Goal: Obtain resource: Download file/media

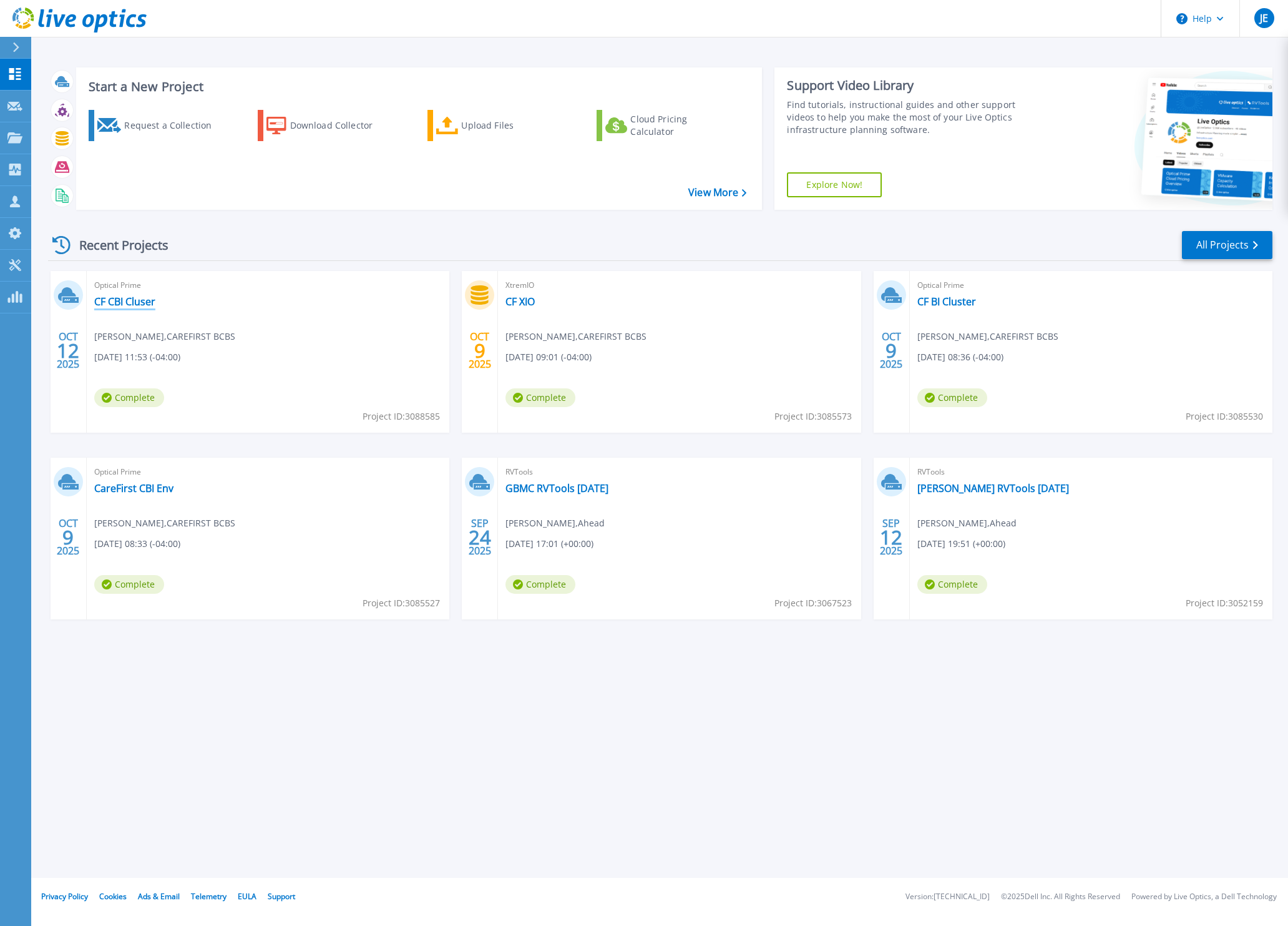
click at [130, 300] on link "CF CBI Cluser" at bounding box center [125, 301] width 61 height 12
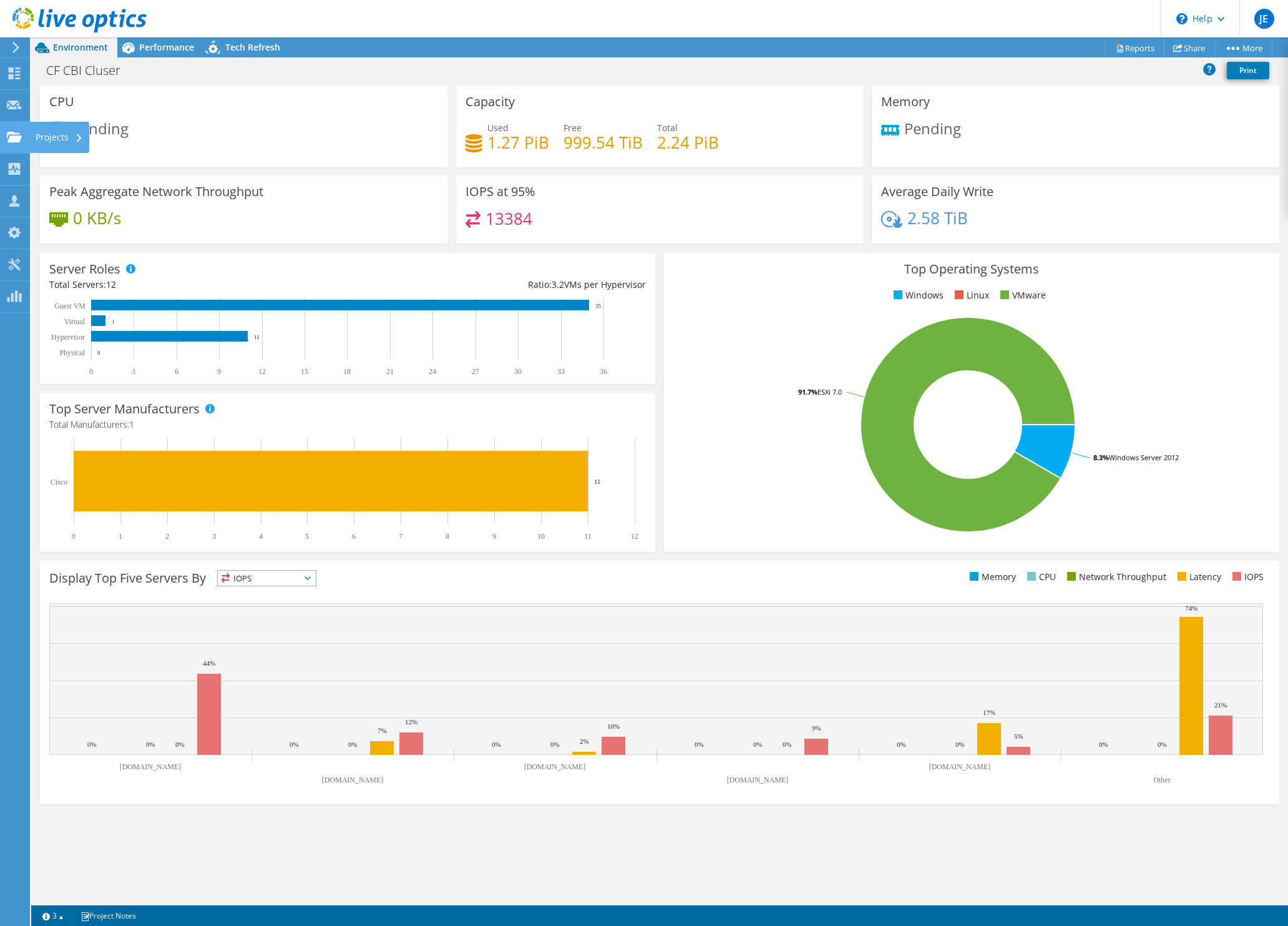
click at [63, 137] on div "Projects" at bounding box center [60, 137] width 60 height 31
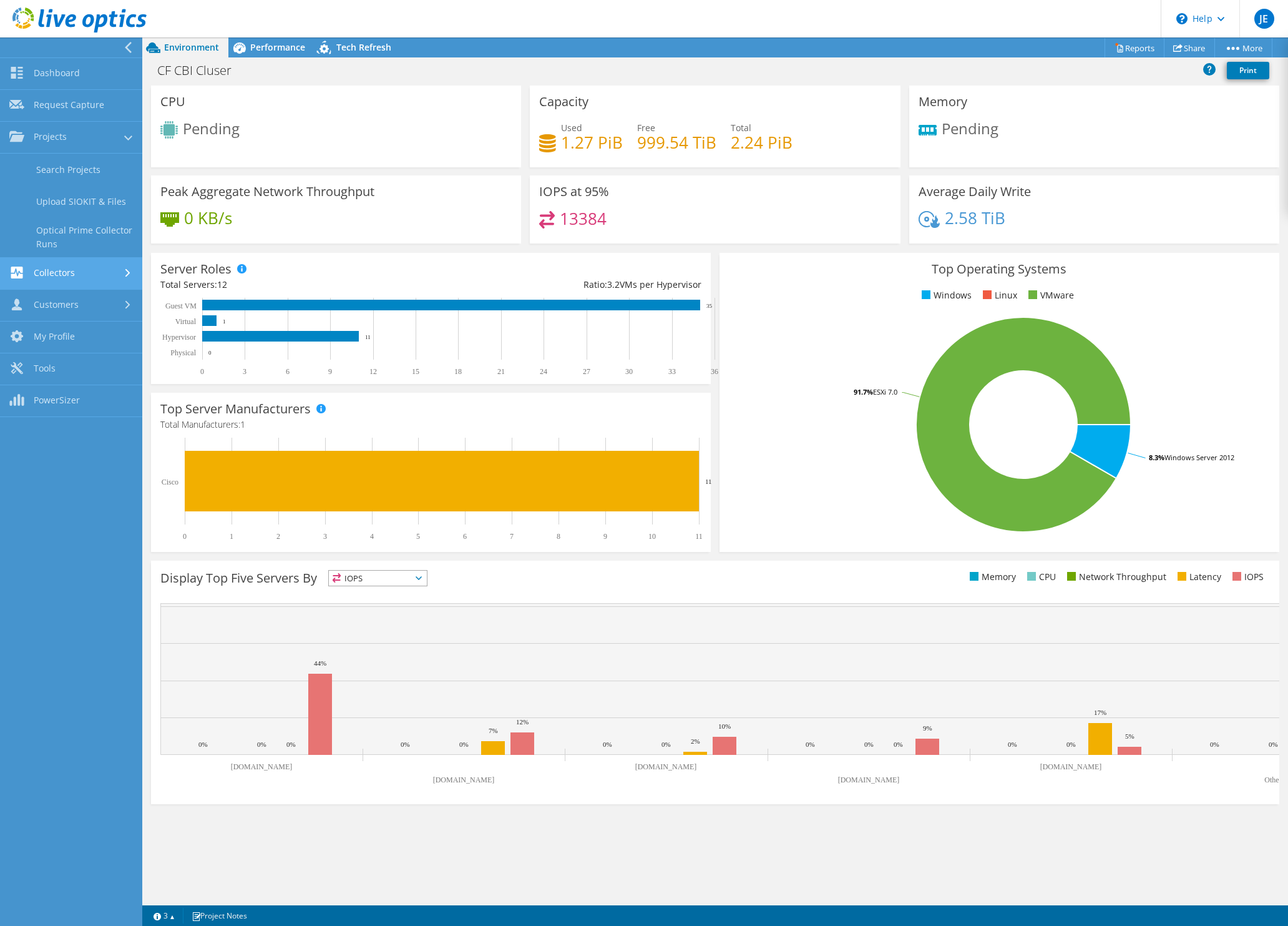
click at [77, 270] on link "Collectors" at bounding box center [71, 273] width 142 height 32
click at [72, 302] on link "Customers" at bounding box center [71, 305] width 142 height 32
click at [74, 146] on link "Projects" at bounding box center [71, 137] width 142 height 32
click at [213, 43] on span "Environment" at bounding box center [191, 47] width 55 height 12
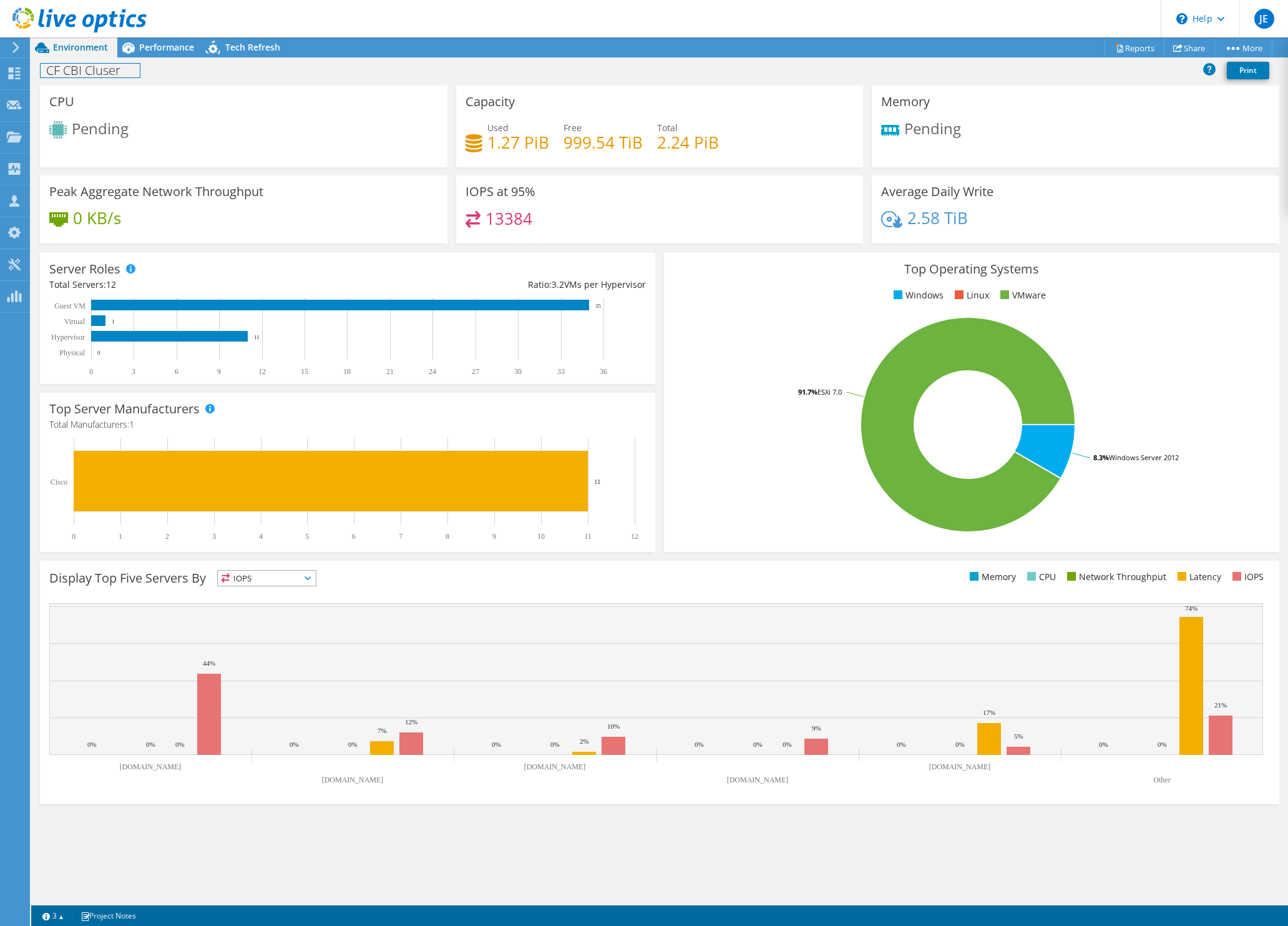
click at [105, 63] on h1 "CF CBI Cluser" at bounding box center [89, 70] width 99 height 13
click at [100, 51] on span "Environment" at bounding box center [80, 47] width 55 height 12
click at [99, 47] on span "Environment" at bounding box center [80, 47] width 55 height 12
click at [17, 45] on icon at bounding box center [16, 48] width 10 height 12
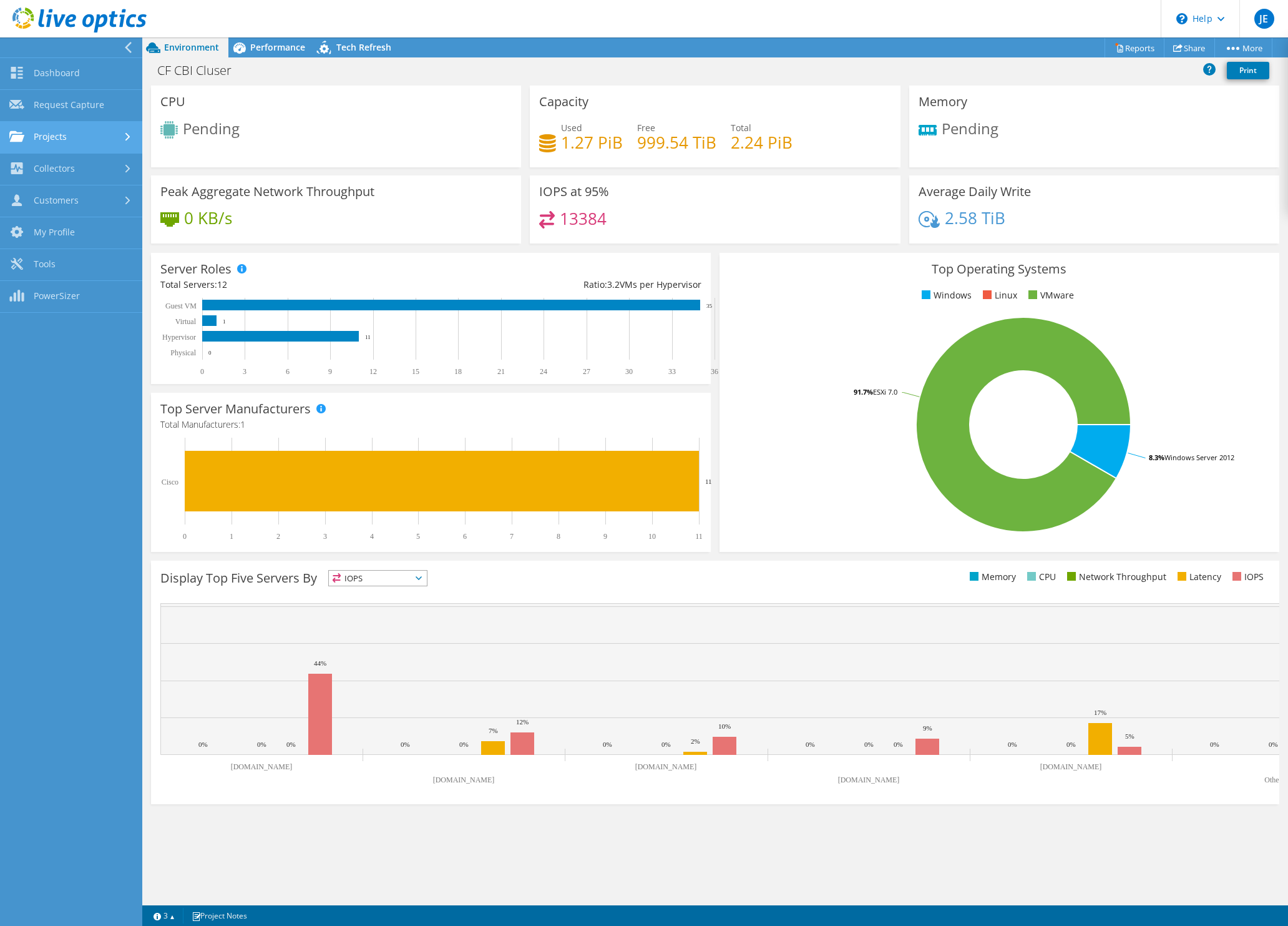
click at [69, 143] on link "Projects" at bounding box center [71, 137] width 142 height 32
click at [86, 270] on link "Collectors" at bounding box center [71, 273] width 142 height 32
click at [78, 299] on link "Customers" at bounding box center [71, 305] width 142 height 32
click at [271, 49] on span "Performance" at bounding box center [278, 47] width 55 height 12
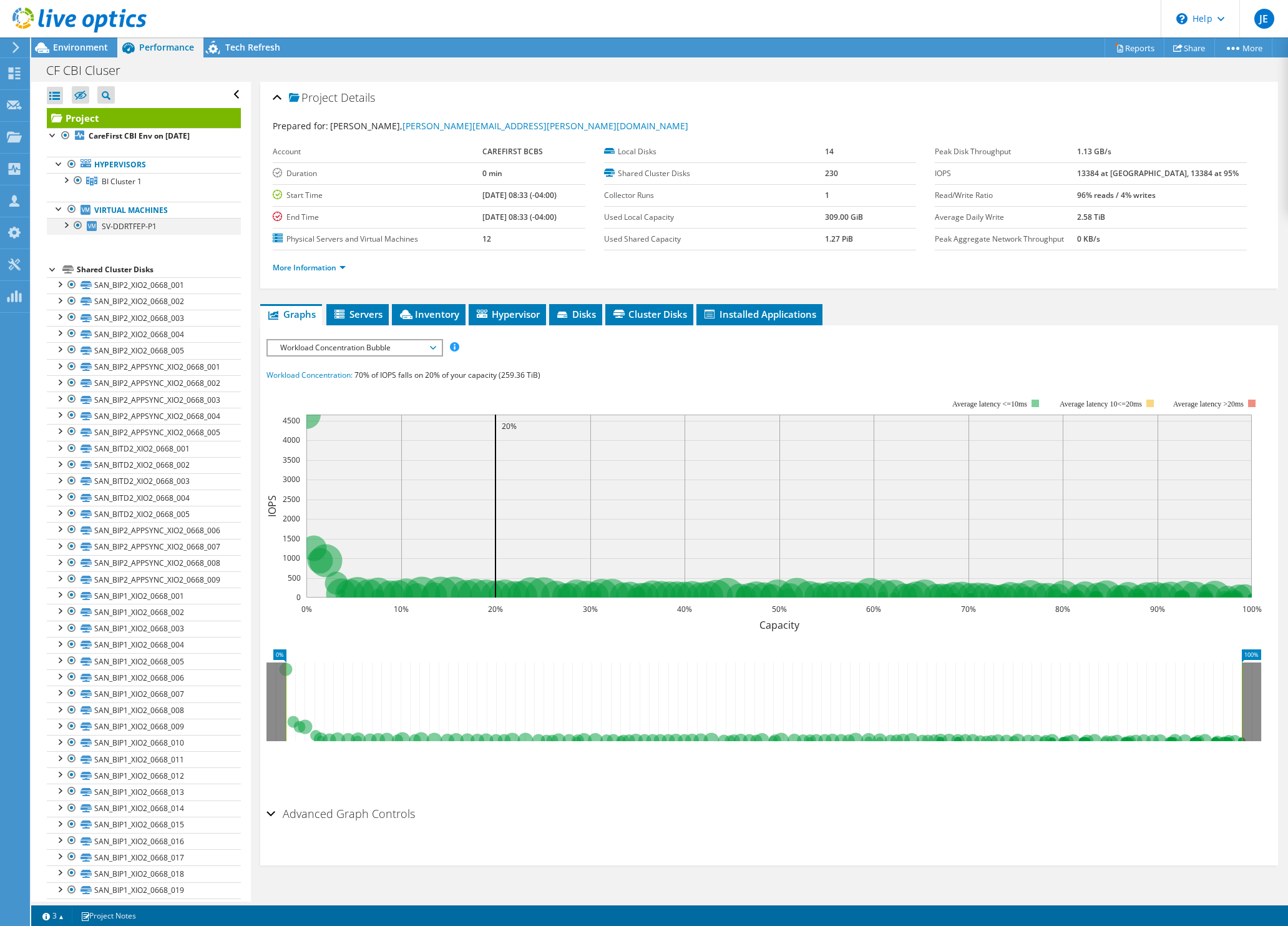
click at [65, 224] on div at bounding box center [65, 224] width 12 height 12
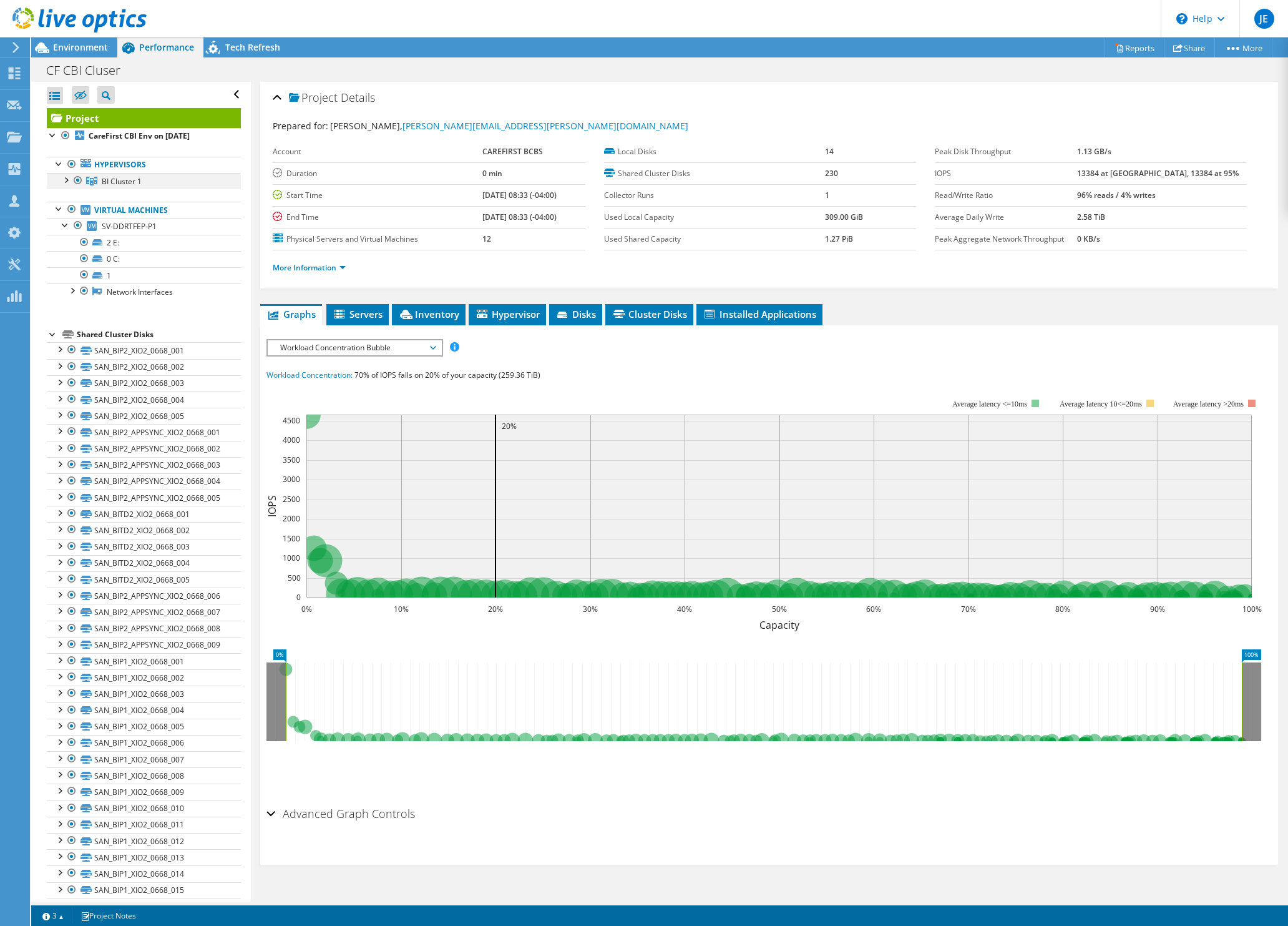
click at [65, 183] on div at bounding box center [65, 179] width 12 height 12
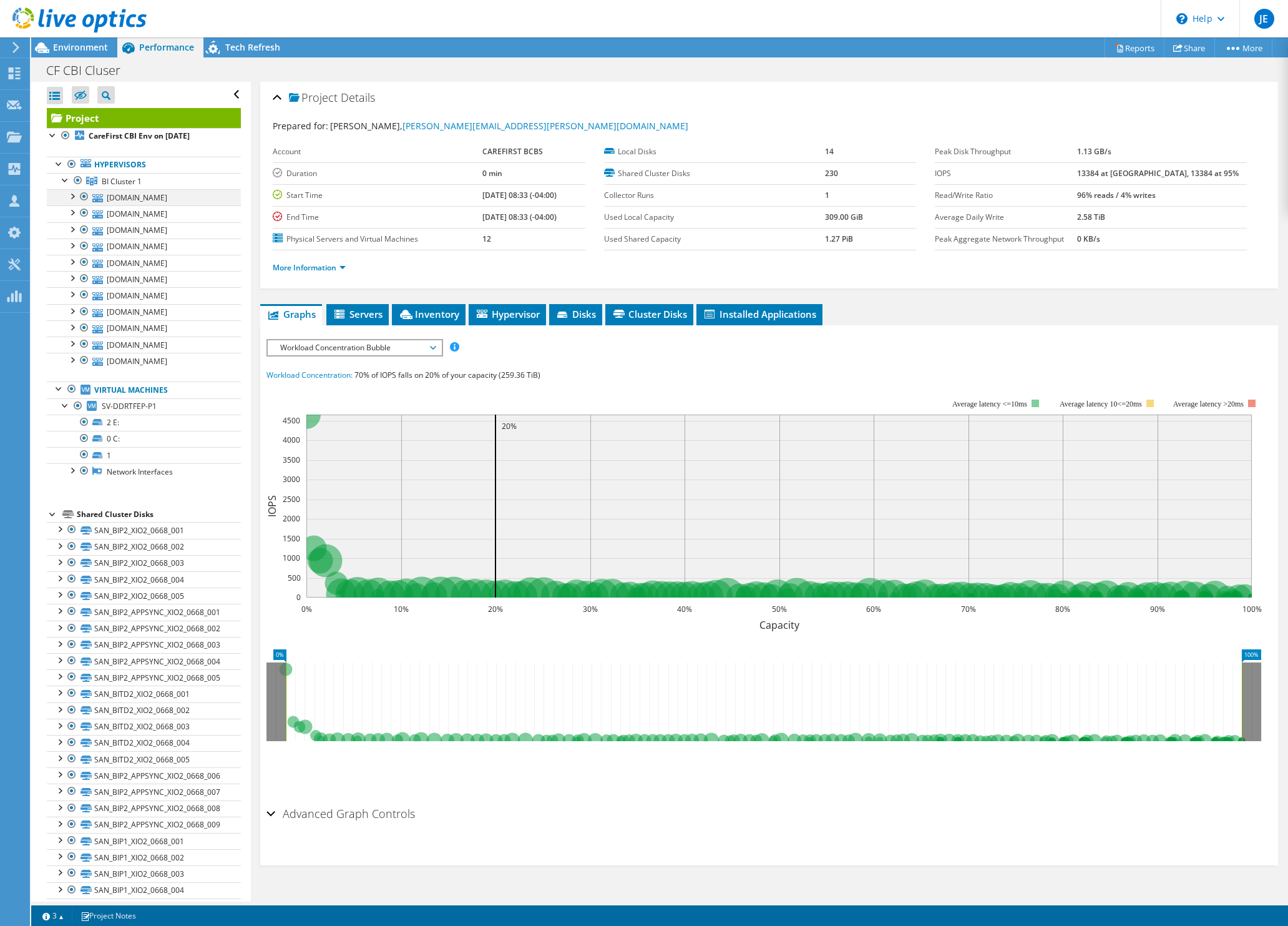
click at [73, 196] on div at bounding box center [71, 195] width 12 height 12
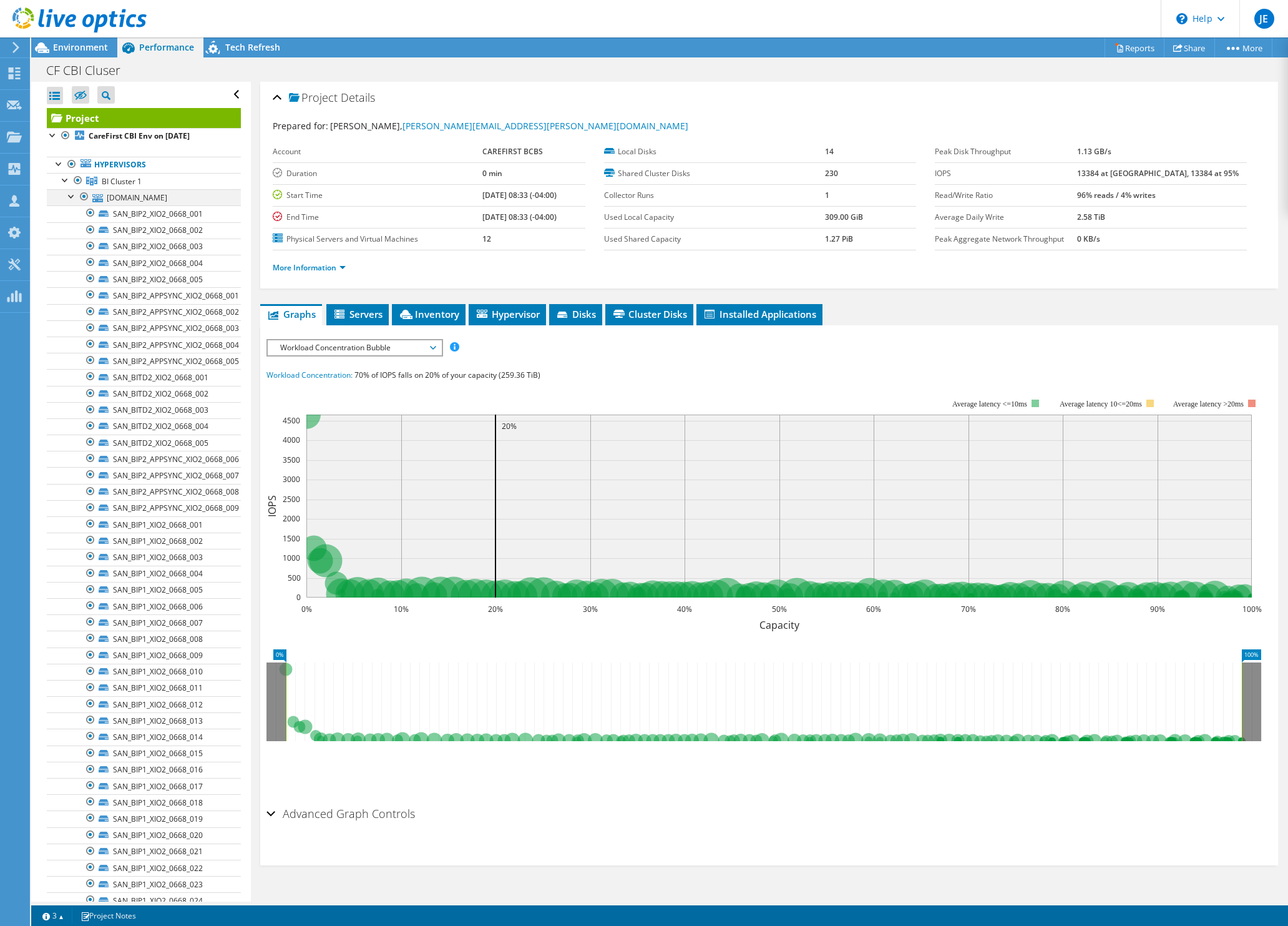
click at [73, 196] on div at bounding box center [71, 195] width 12 height 12
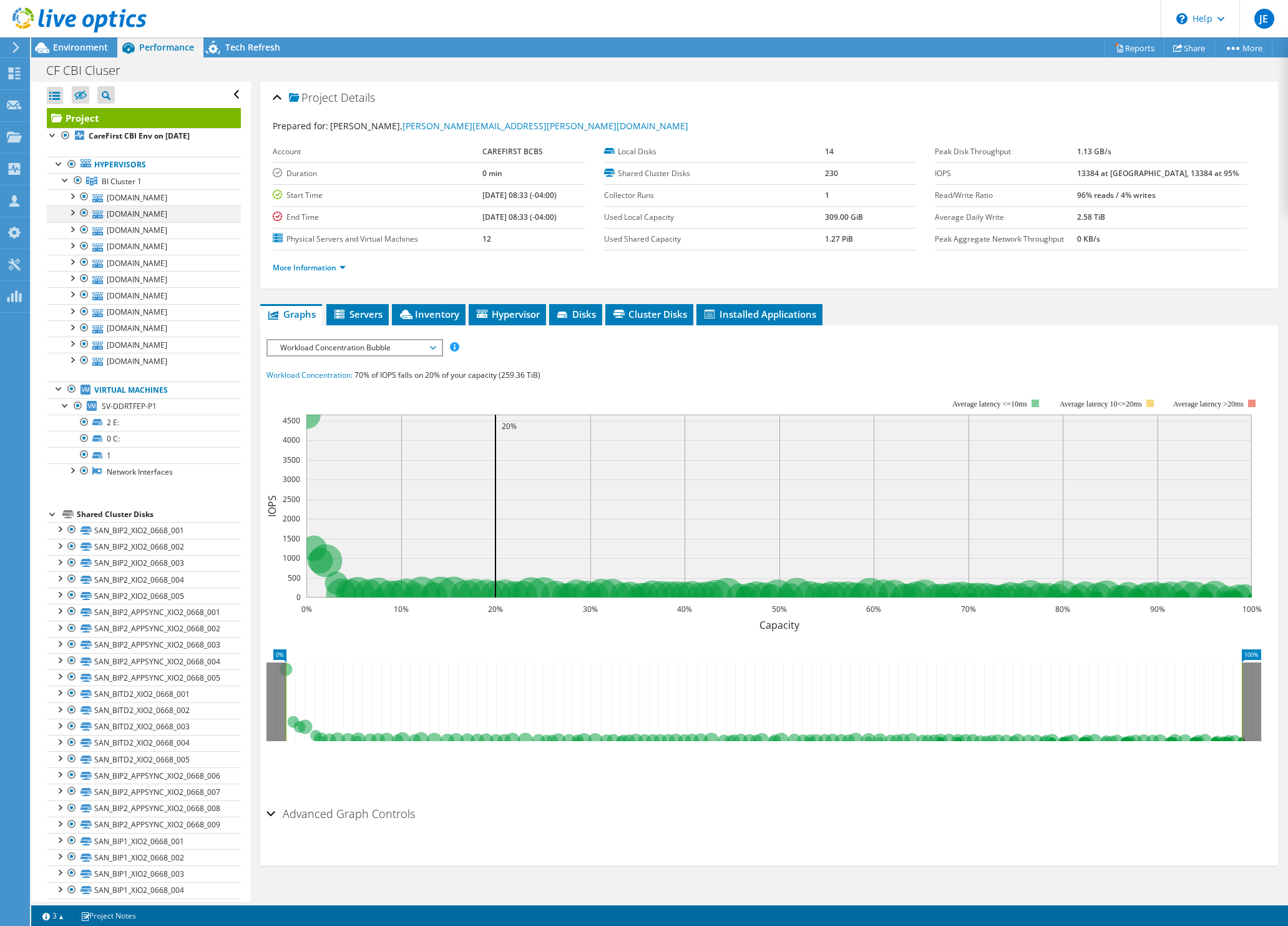
click at [71, 211] on div at bounding box center [71, 211] width 12 height 12
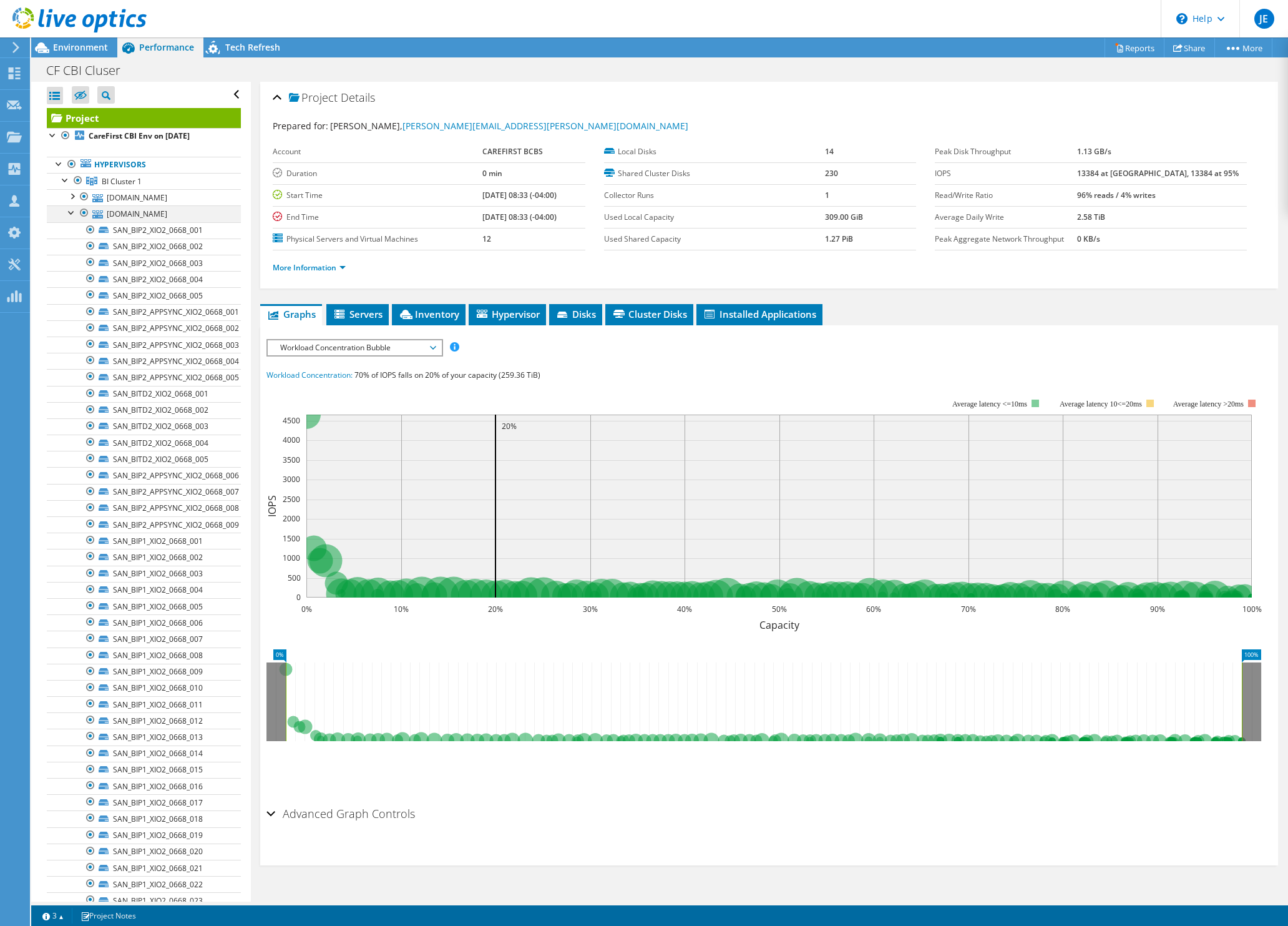
click at [71, 211] on div at bounding box center [71, 211] width 12 height 12
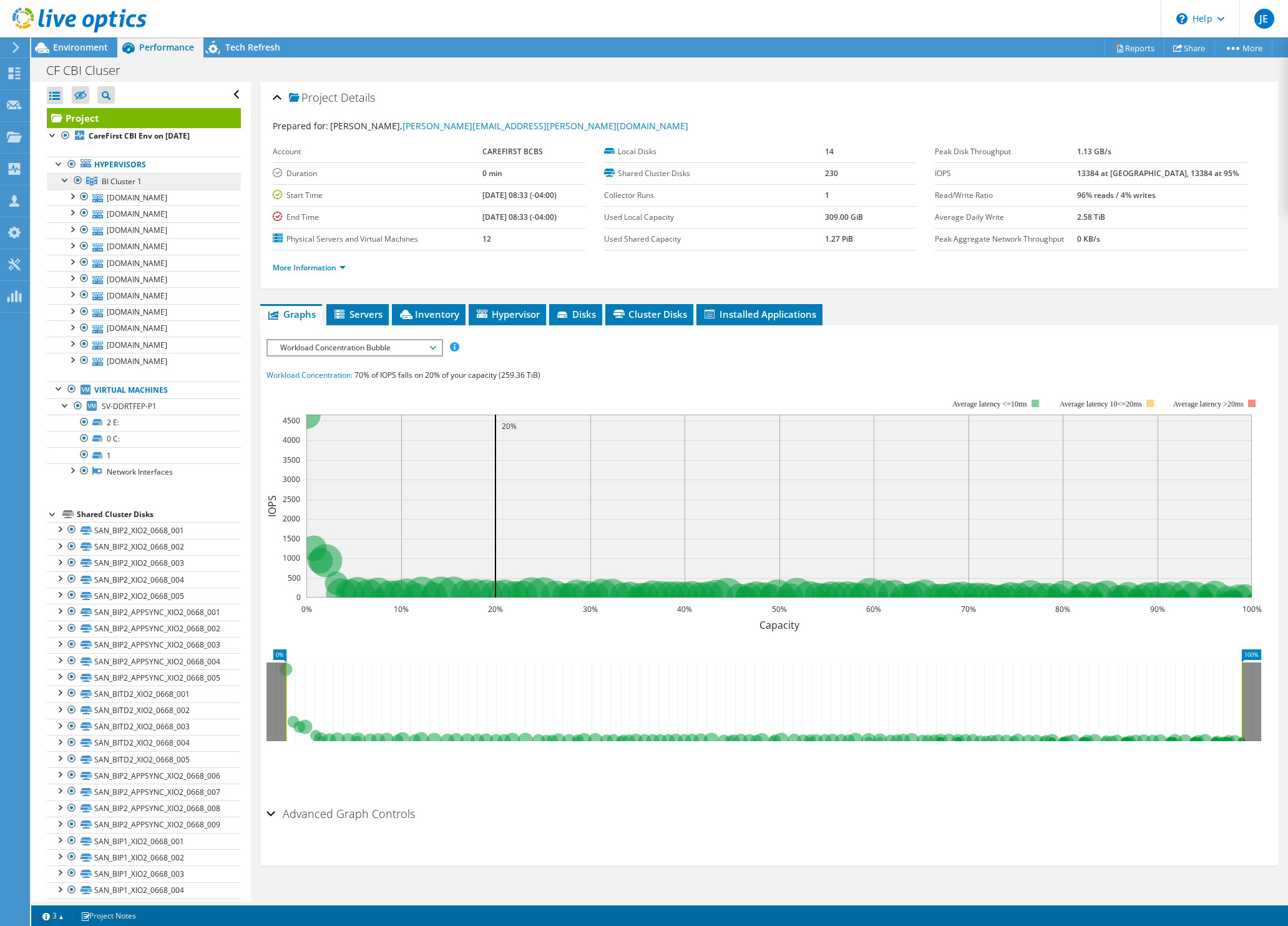
click at [120, 178] on span "BI Cluster 1" at bounding box center [122, 181] width 40 height 11
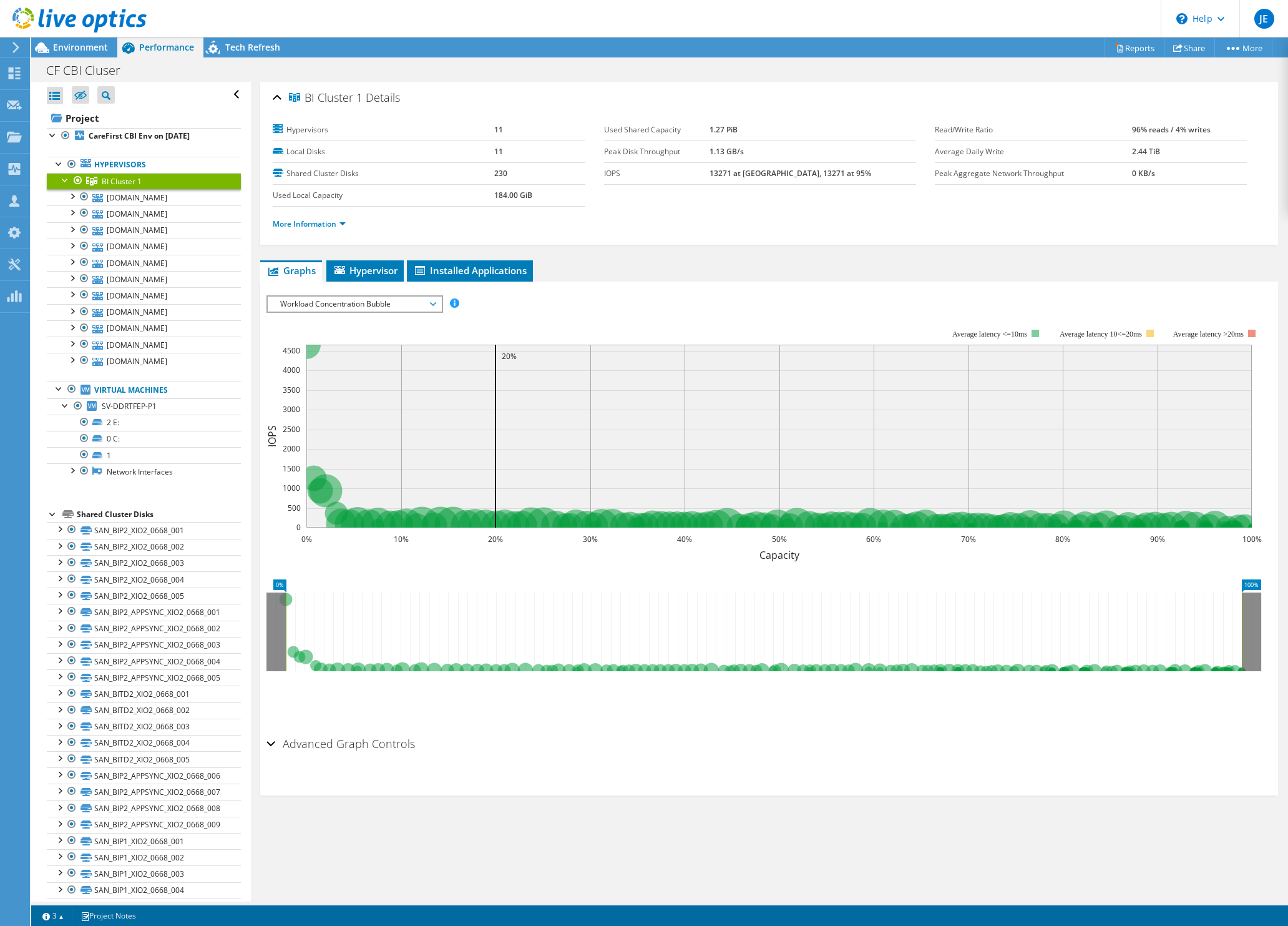
click at [67, 178] on div at bounding box center [65, 179] width 12 height 12
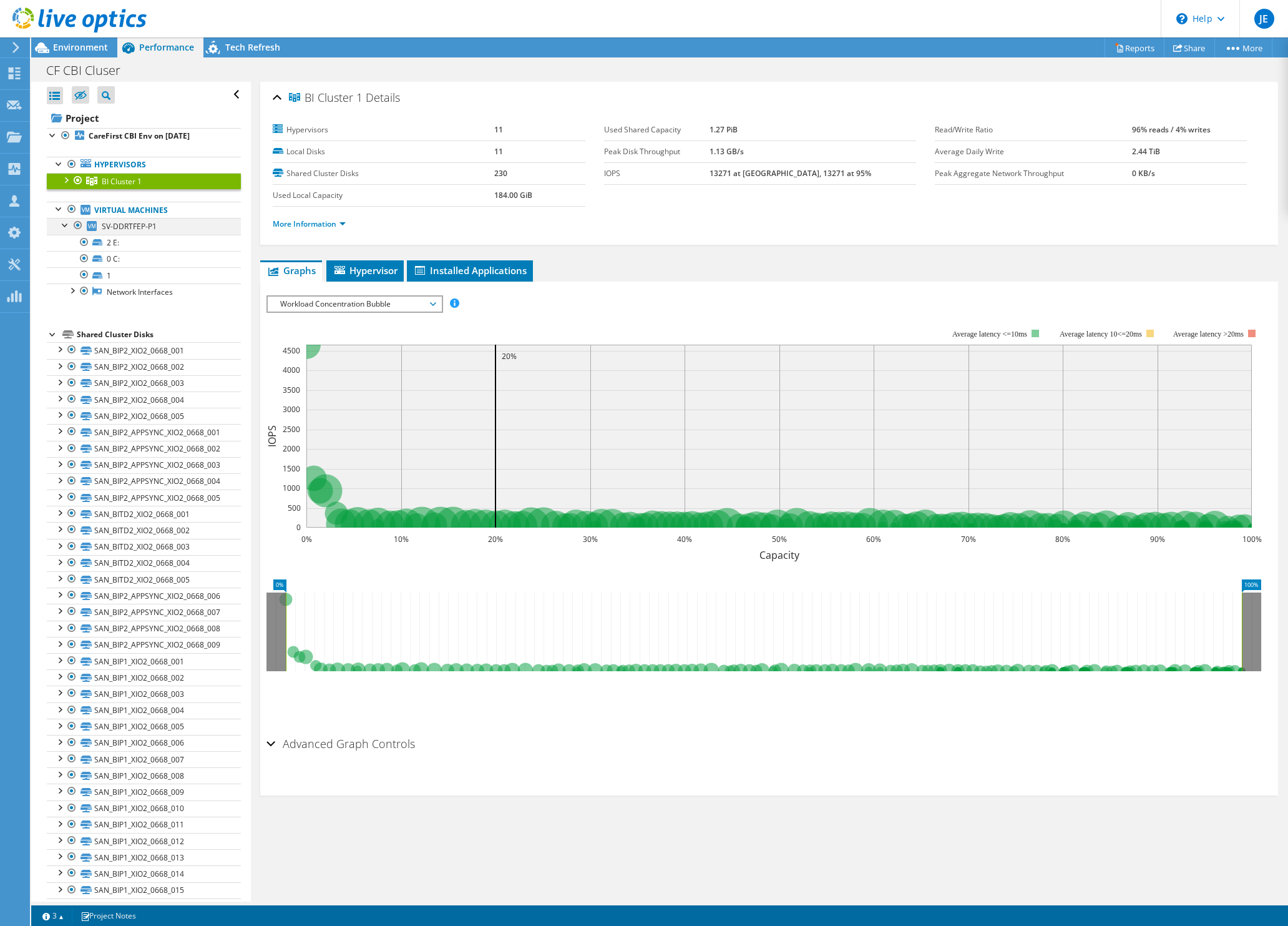
click at [61, 221] on div at bounding box center [65, 224] width 12 height 12
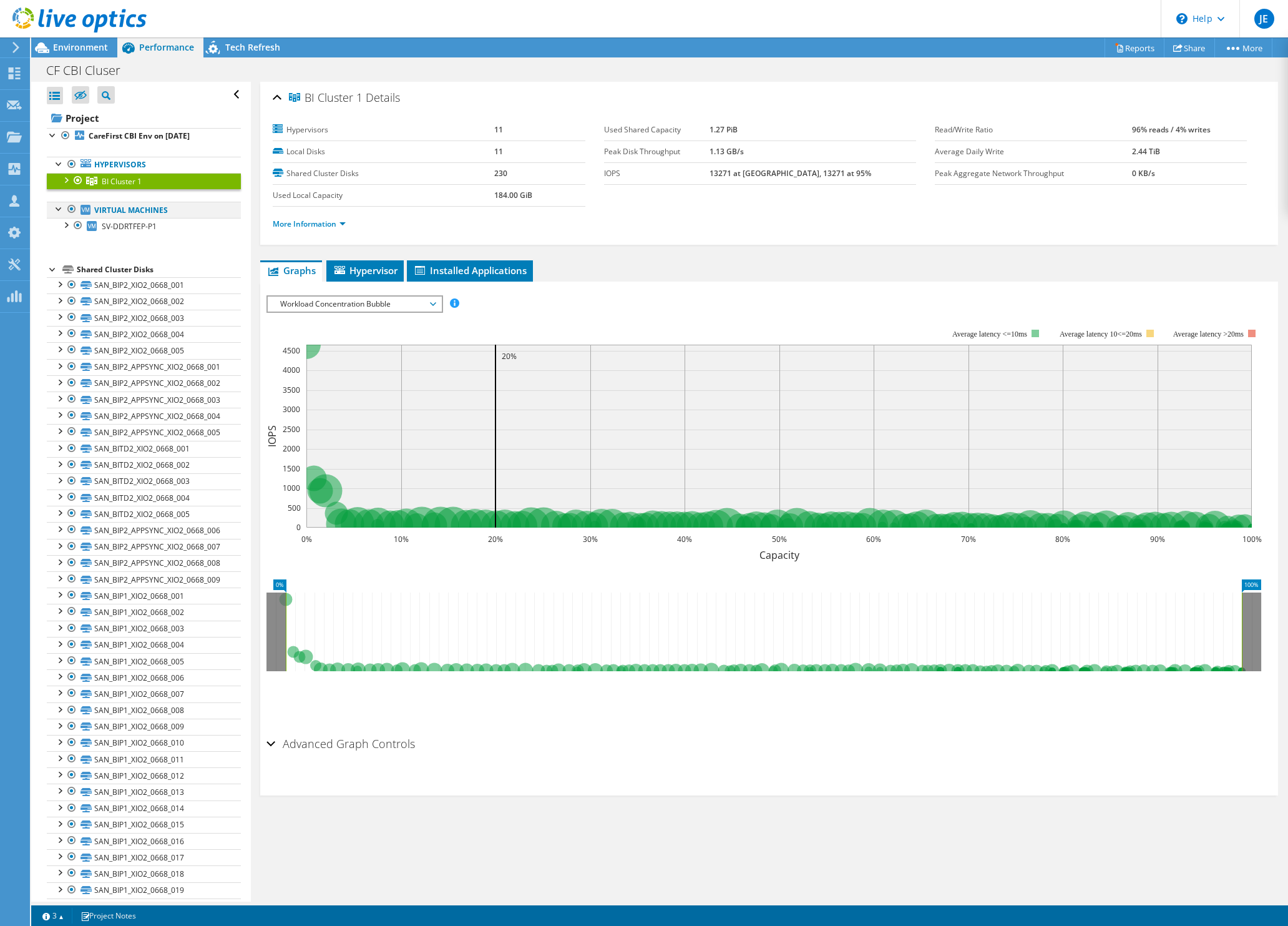
click at [59, 208] on div at bounding box center [59, 207] width 12 height 12
click at [52, 252] on div at bounding box center [53, 251] width 12 height 12
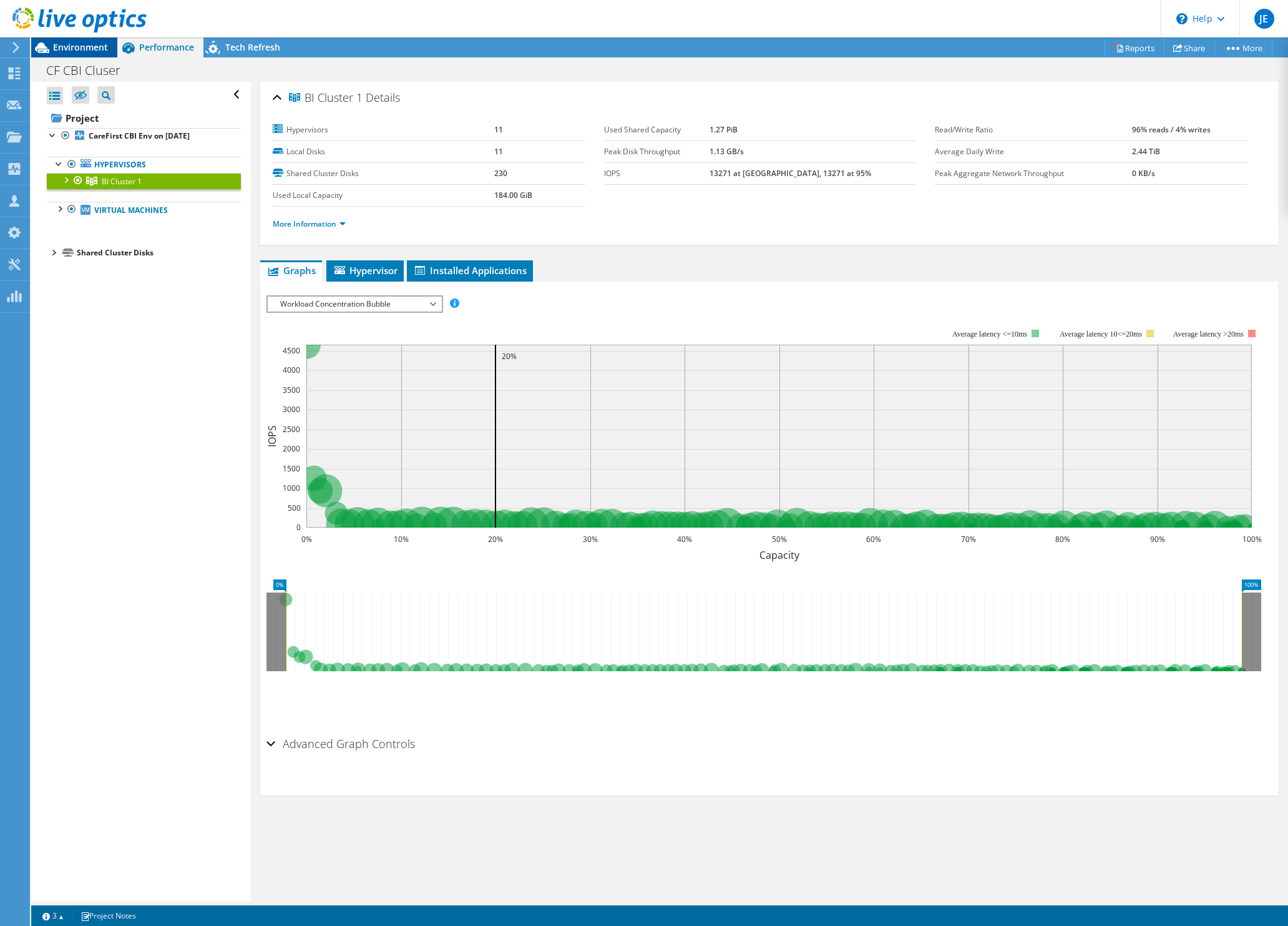
click at [73, 54] on div "Environment" at bounding box center [74, 47] width 86 height 20
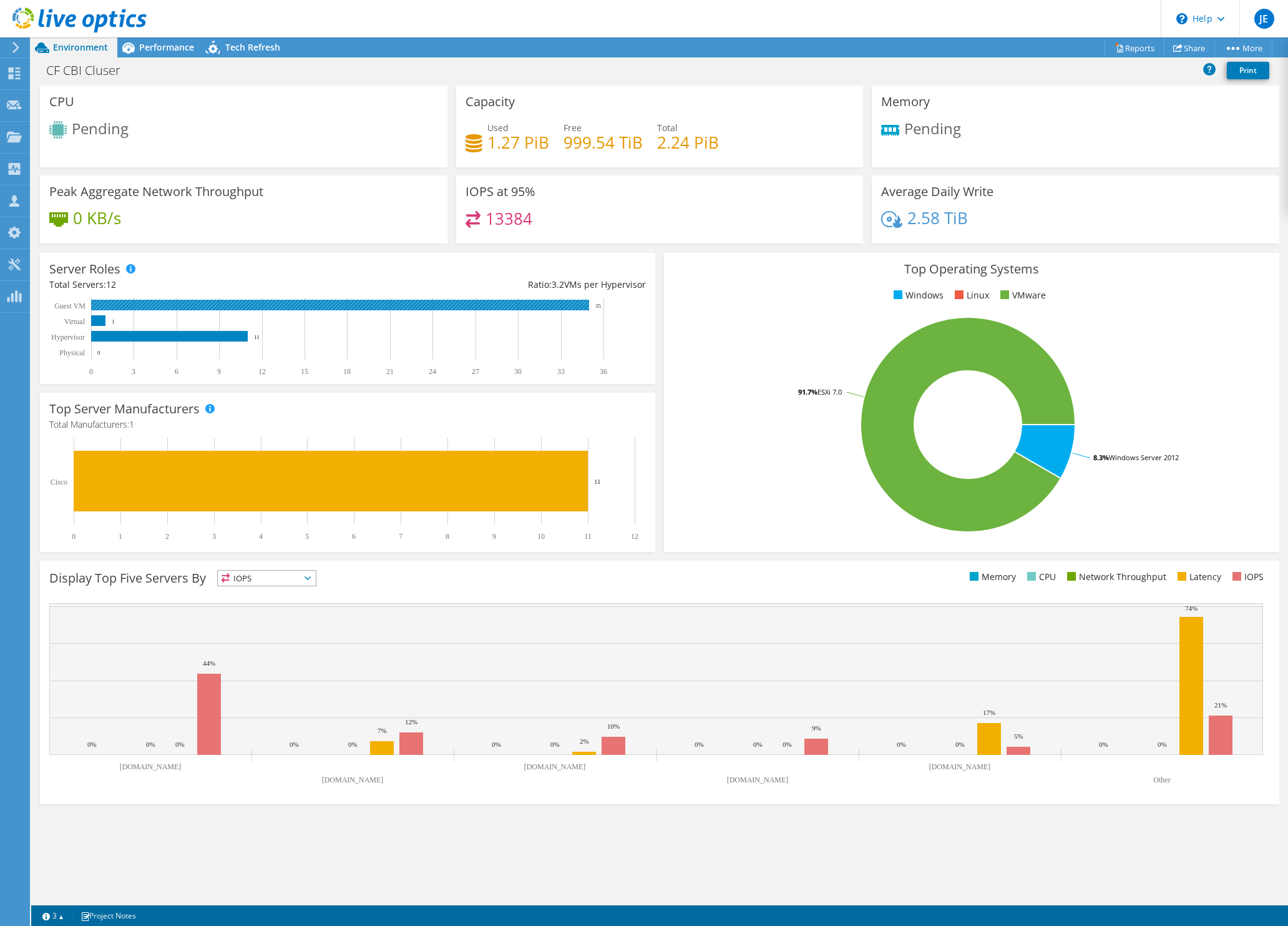
click at [182, 305] on rect at bounding box center [340, 305] width 498 height 11
click at [253, 576] on span "IOPS" at bounding box center [267, 578] width 98 height 15
click at [245, 625] on li "CPU" at bounding box center [267, 629] width 98 height 17
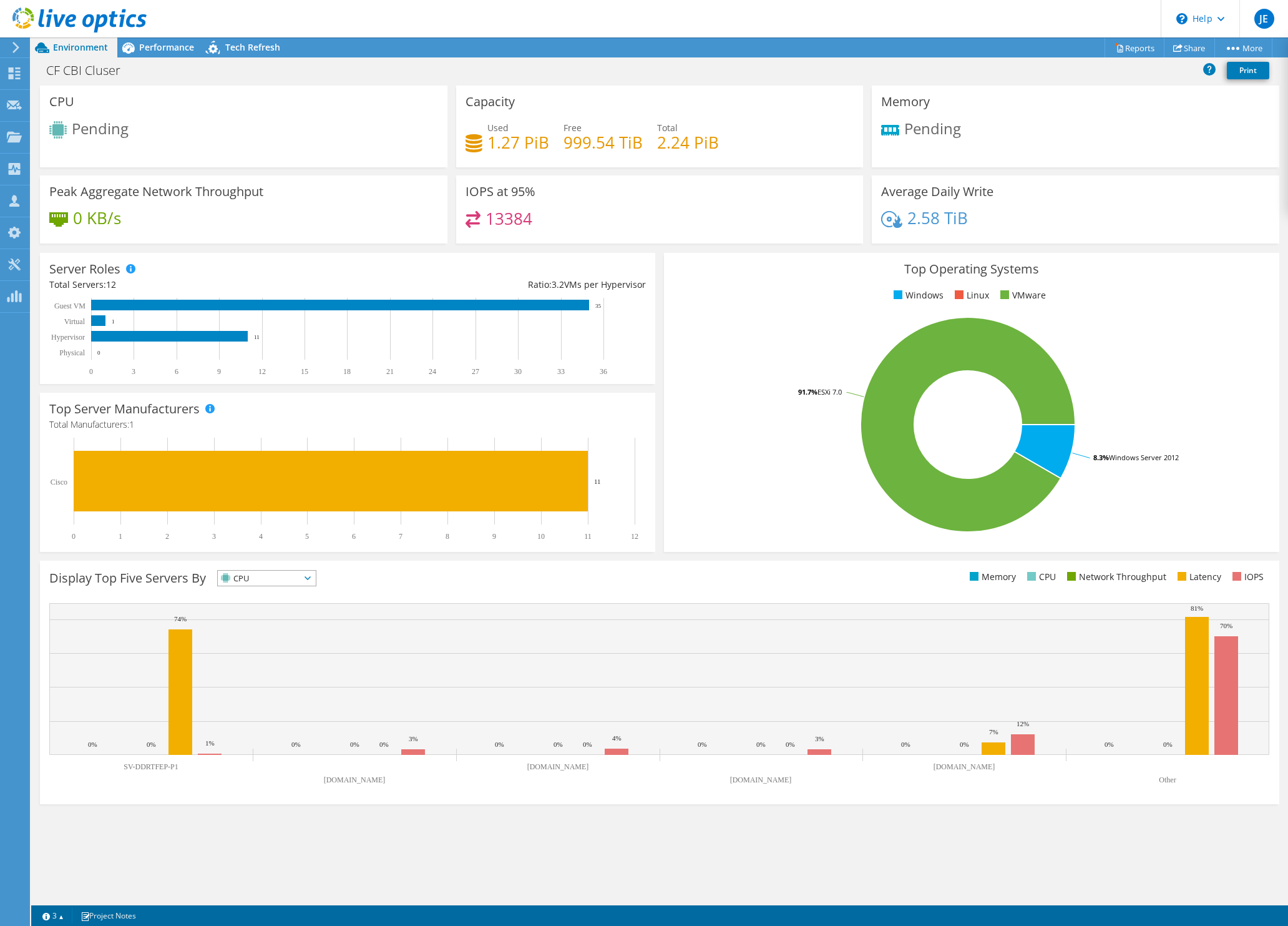
click at [493, 823] on div "CPU Pending Capacity Used 1.27 PiB Free 999.54 TiB Total 2.24 PiB Memory Pending" at bounding box center [659, 495] width 1257 height 819
click at [305, 575] on span "CPU" at bounding box center [267, 578] width 98 height 15
click at [420, 565] on div "Display Top Five Servers By CPU IOPS" at bounding box center [660, 682] width 1240 height 243
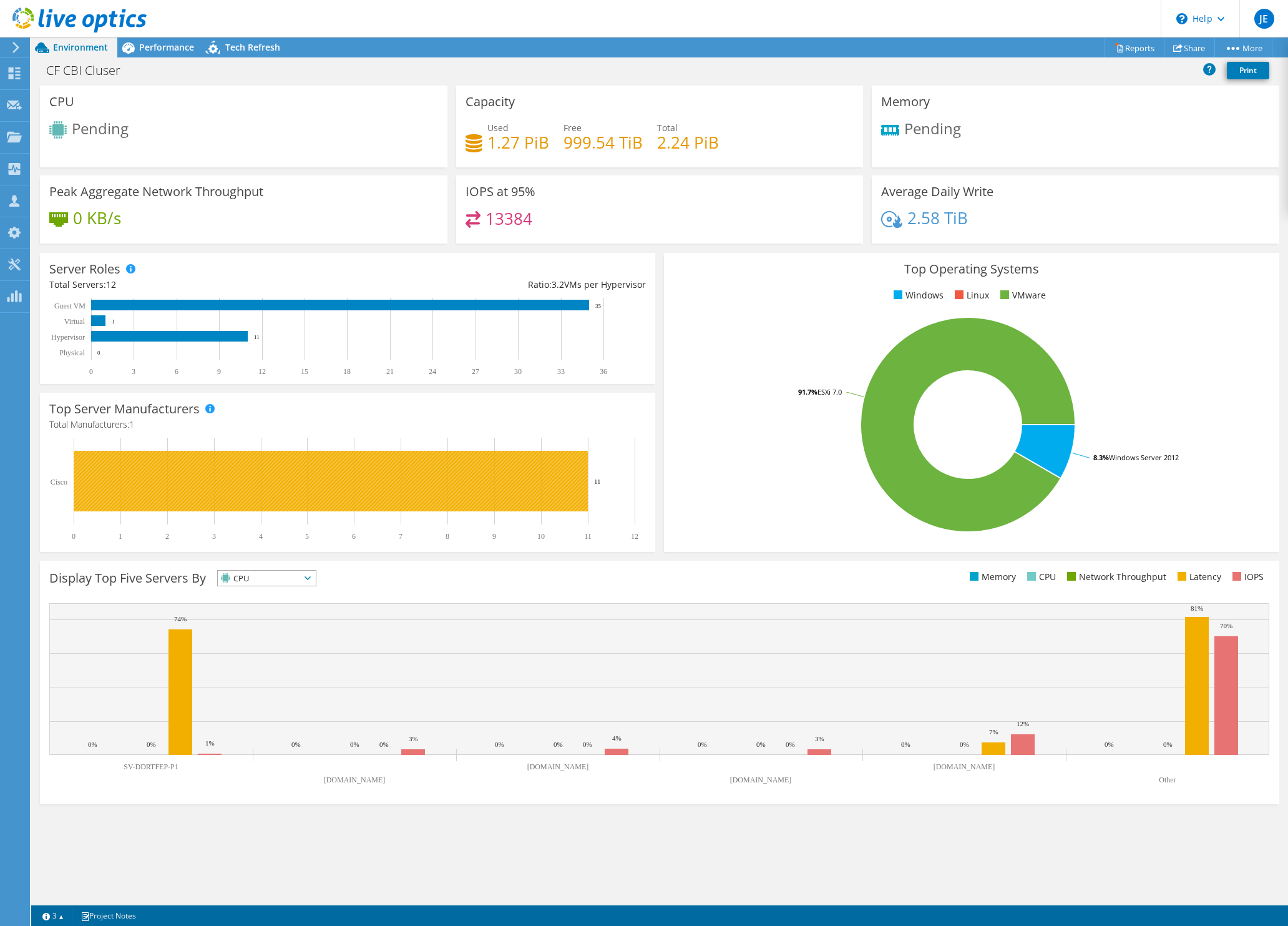
click at [543, 475] on rect at bounding box center [330, 480] width 514 height 61
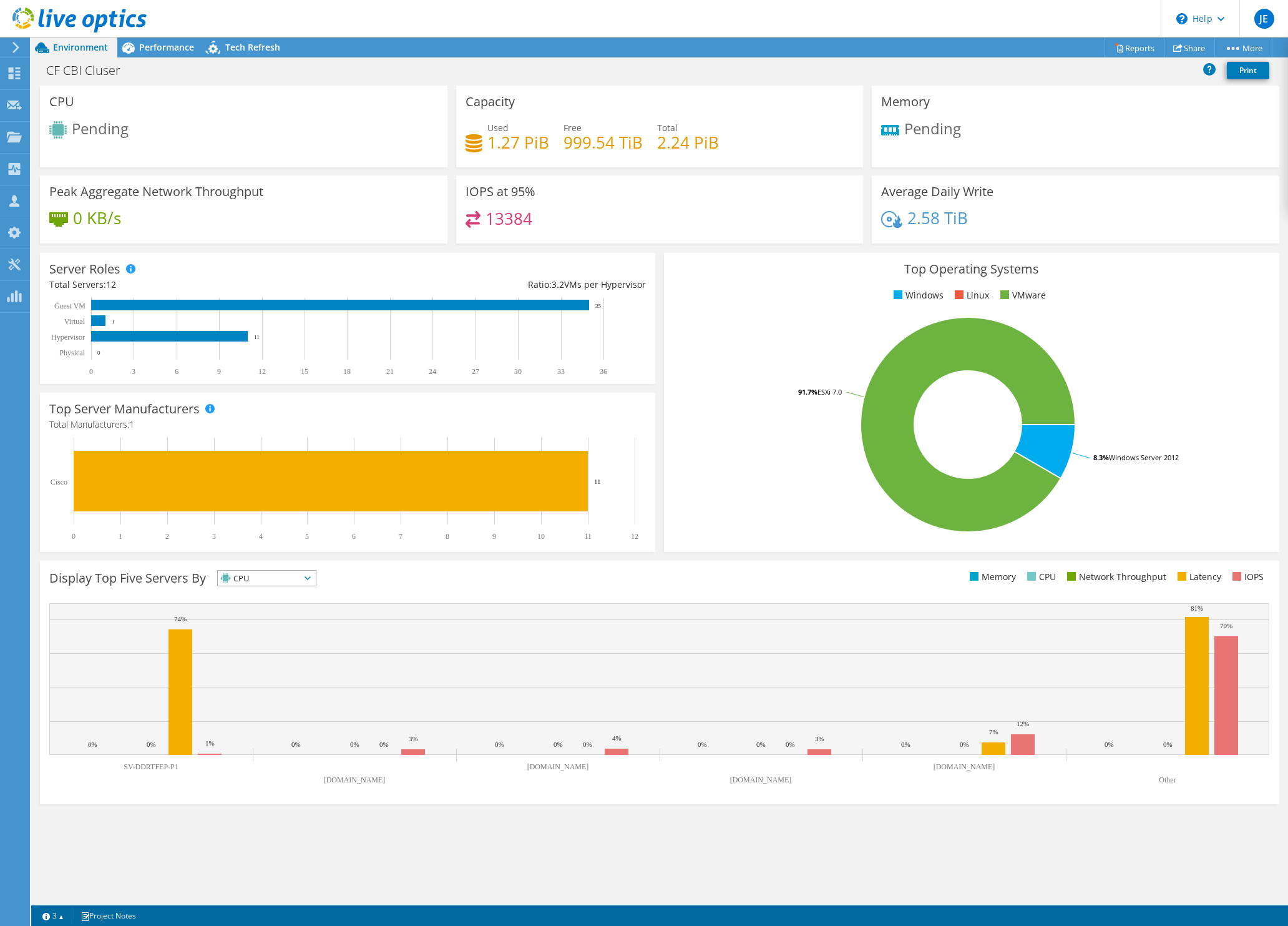
click at [537, 568] on div "Display Top Five Servers By CPU IOPS" at bounding box center [660, 682] width 1240 height 243
click at [305, 577] on span "CPU" at bounding box center [267, 578] width 98 height 15
click at [273, 569] on div "Display Top Five Servers By CPU IOPS" at bounding box center [660, 682] width 1240 height 243
click at [272, 573] on span "CPU" at bounding box center [259, 578] width 83 height 15
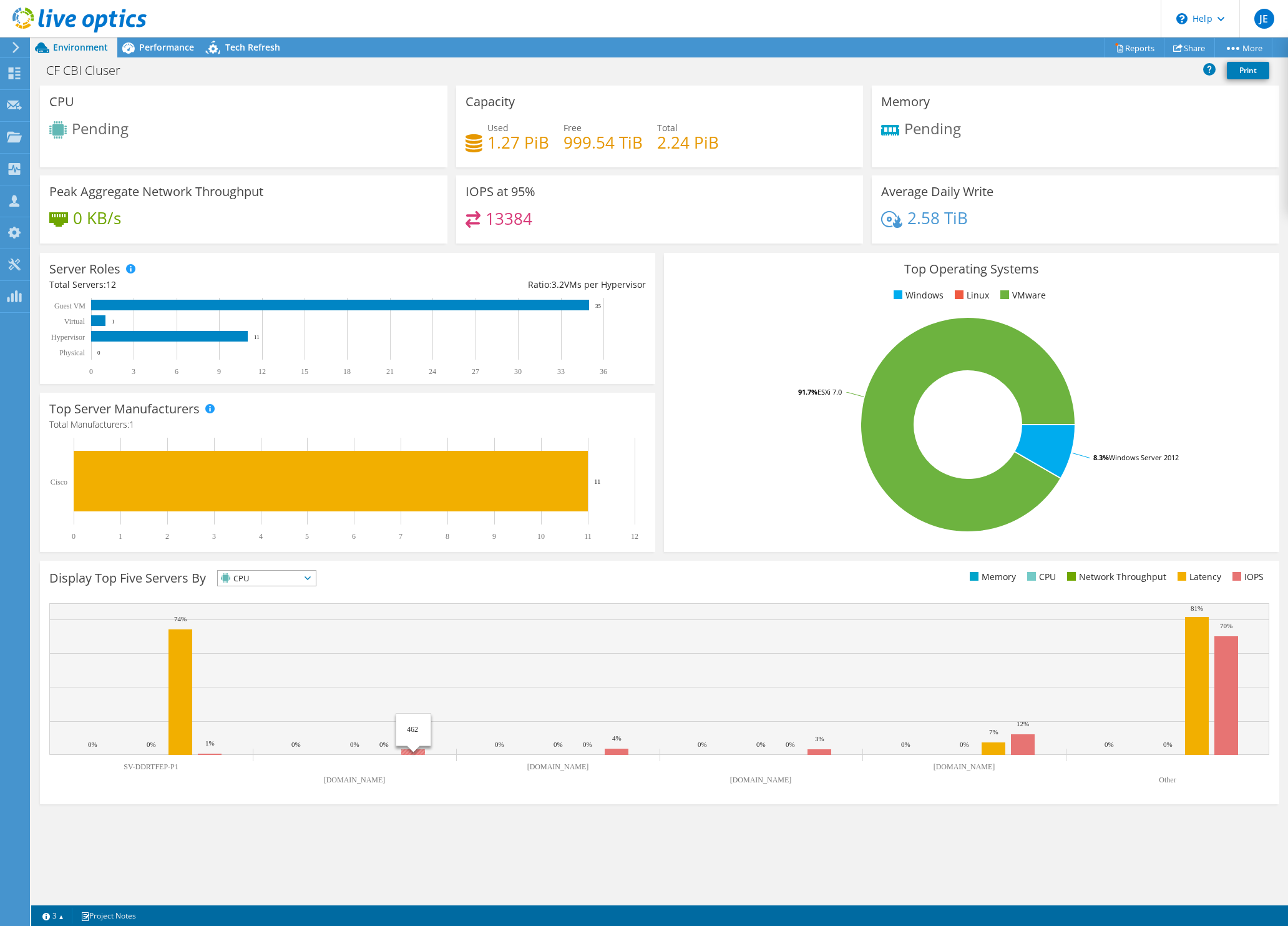
click at [416, 751] on rect at bounding box center [413, 752] width 24 height 6
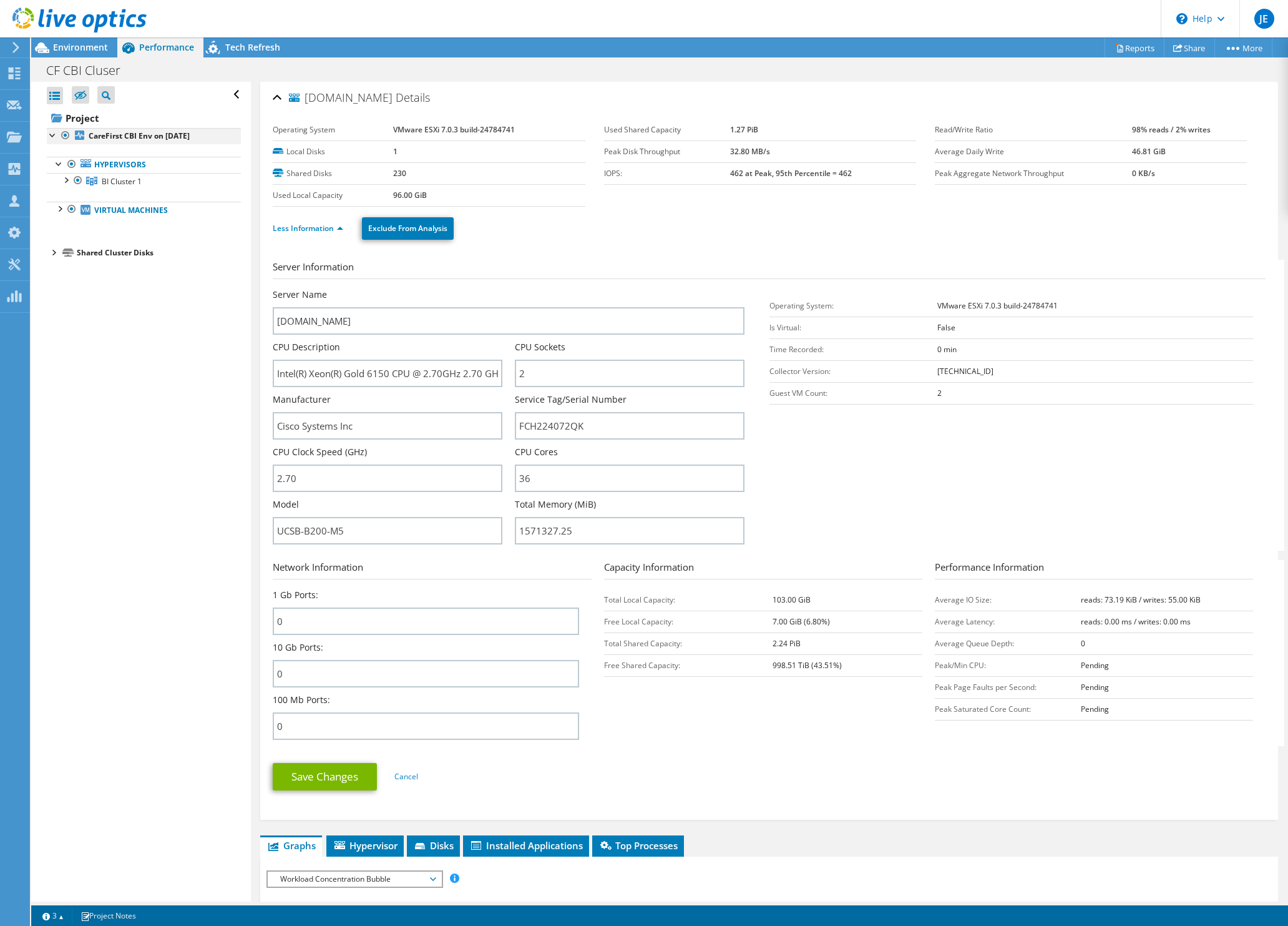
click at [53, 136] on div at bounding box center [53, 134] width 12 height 12
click at [53, 138] on div at bounding box center [53, 134] width 12 height 12
click at [55, 136] on div at bounding box center [53, 134] width 12 height 12
click at [42, 165] on div "Collectors" at bounding box center [63, 169] width 68 height 31
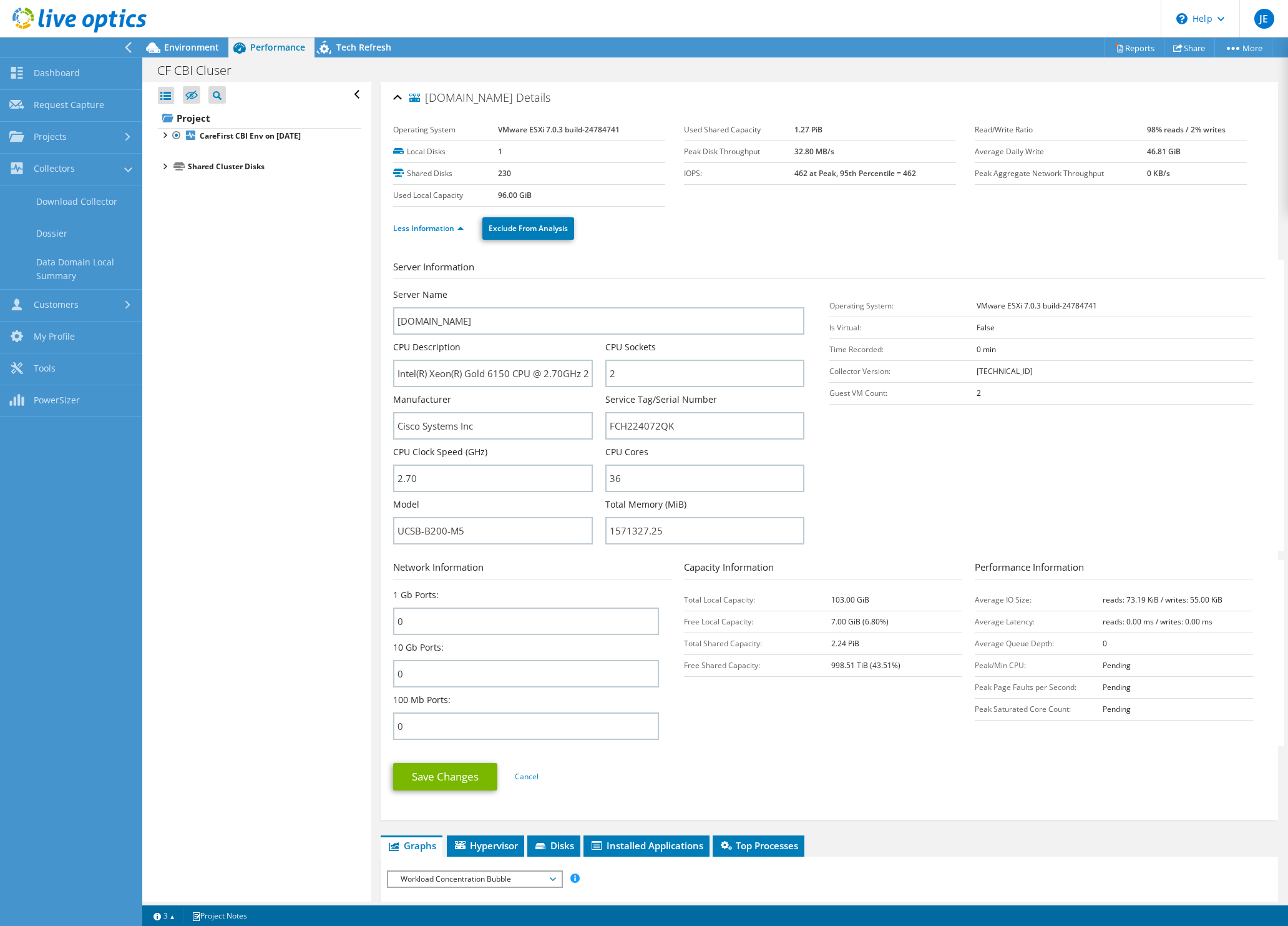
click at [184, 45] on span "Environment" at bounding box center [191, 47] width 55 height 12
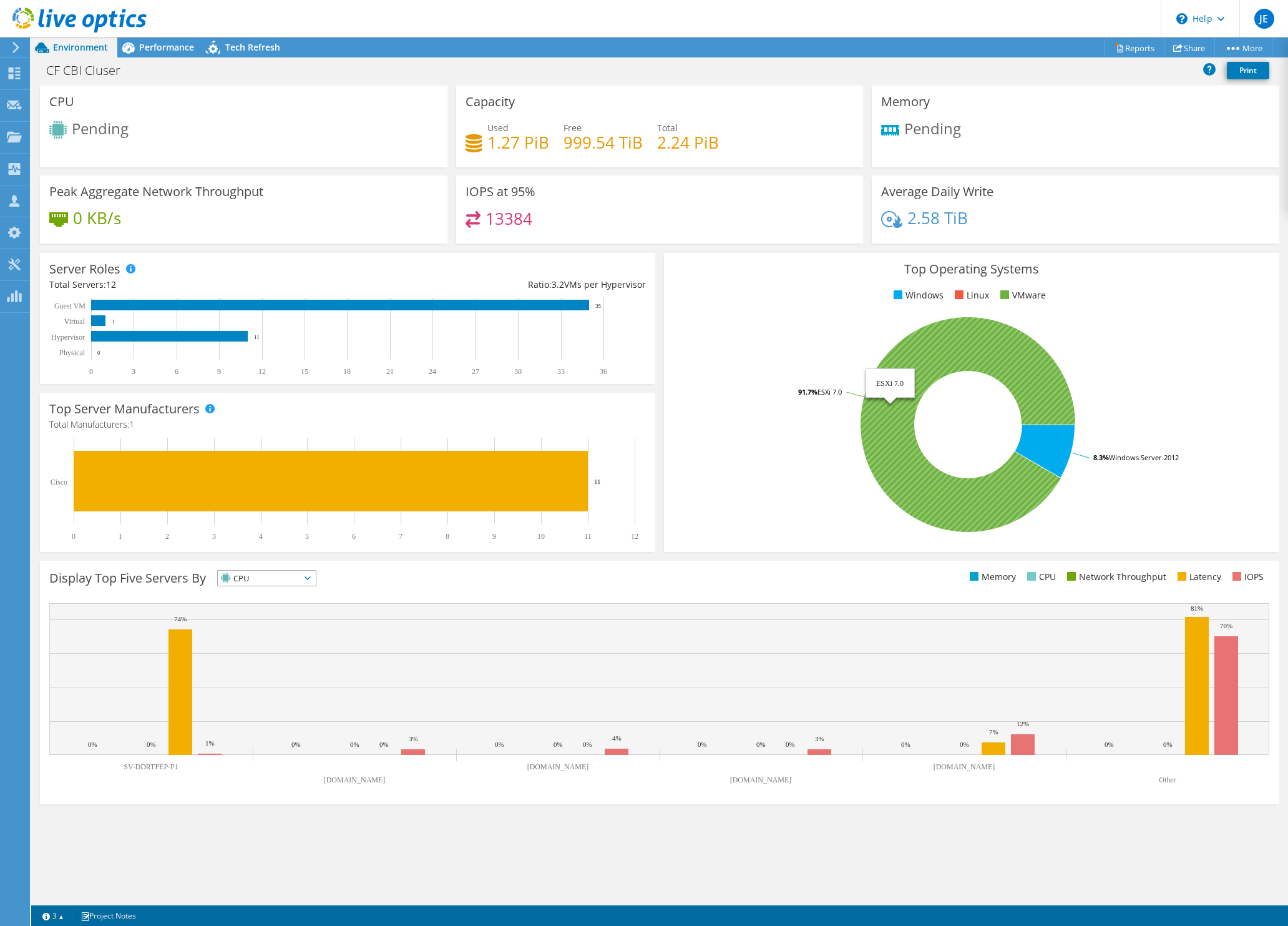
click at [962, 329] on icon at bounding box center [968, 425] width 215 height 215
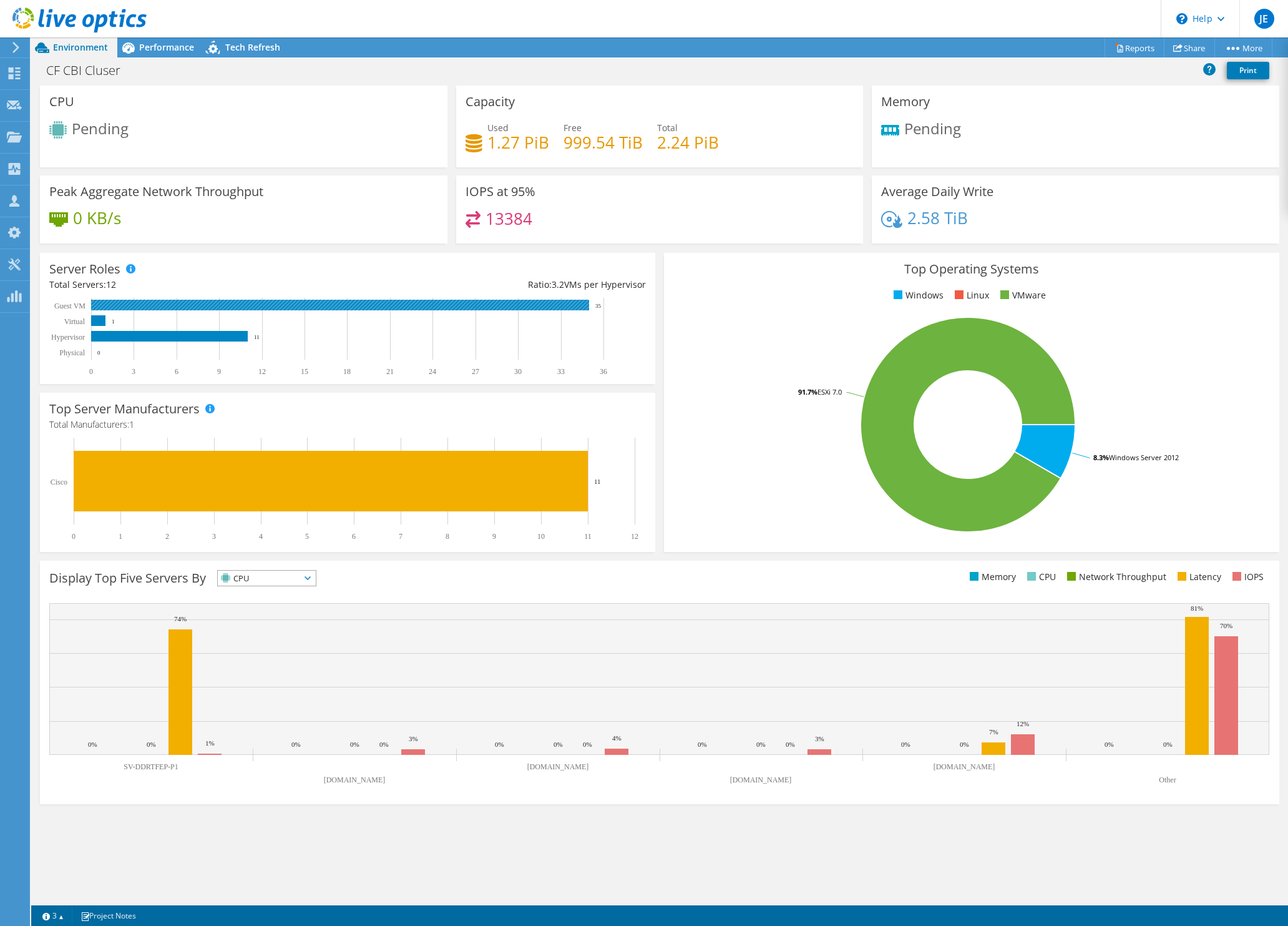
click at [444, 305] on rect at bounding box center [340, 305] width 498 height 11
click at [234, 576] on span "CPU" at bounding box center [259, 578] width 83 height 15
click at [1140, 43] on link "Reports" at bounding box center [1134, 48] width 60 height 19
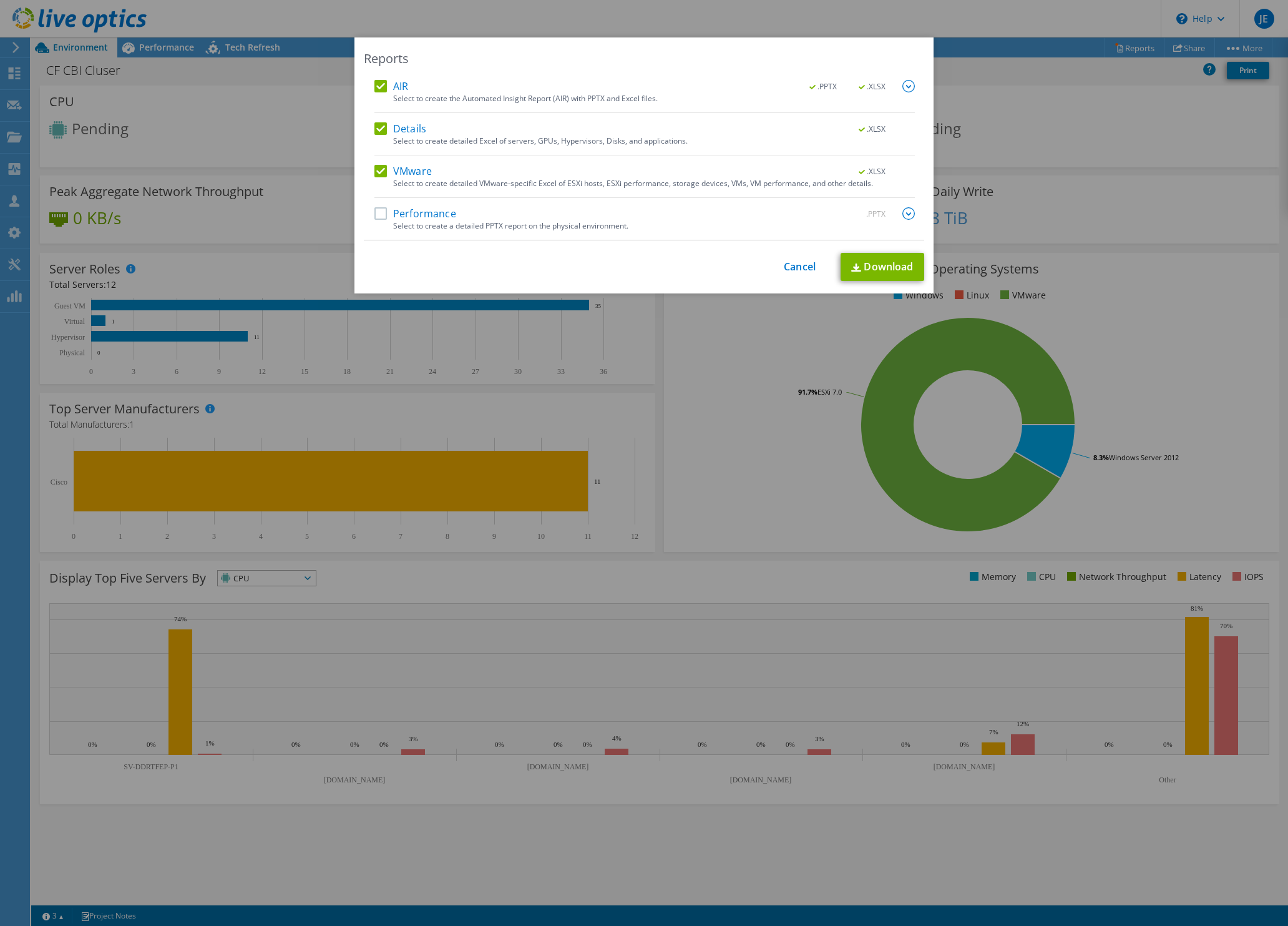
click at [380, 213] on label "Performance" at bounding box center [415, 213] width 82 height 12
click at [0, 0] on input "Performance" at bounding box center [0, 0] width 0 height 0
click at [884, 266] on link "Download" at bounding box center [882, 266] width 84 height 28
click at [609, 18] on div "Reports AIR .PPTX .XLSX Select to create the Automated Insight Report (AIR) wit…" at bounding box center [644, 463] width 1288 height 926
